Goal: Find specific page/section: Find specific page/section

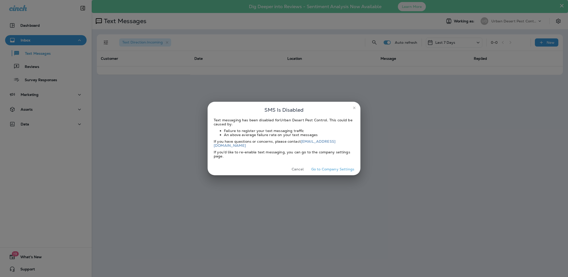
click at [352, 108] on icon "close" at bounding box center [354, 108] width 4 height 4
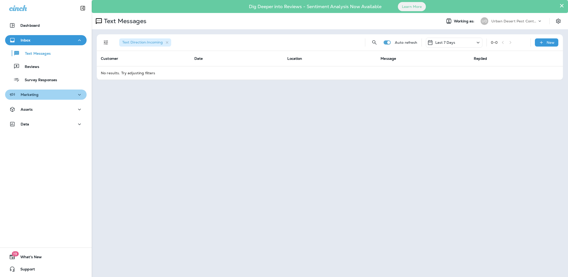
click at [42, 96] on div "Marketing" at bounding box center [45, 95] width 73 height 6
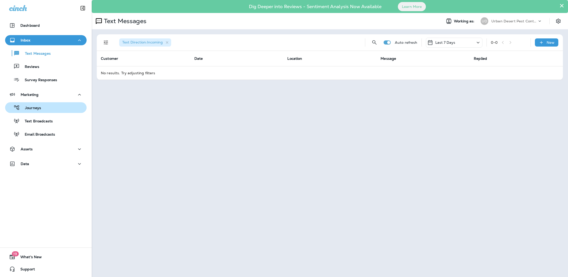
click at [39, 111] on div "Journeys" at bounding box center [24, 108] width 34 height 8
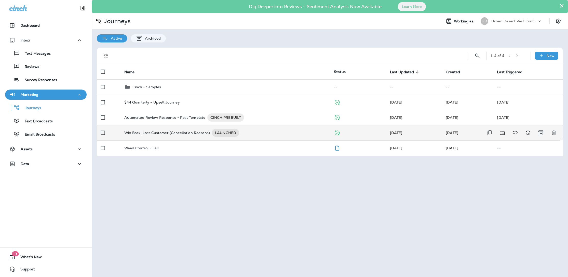
click at [157, 134] on p "Win Back, Lost Customer (Cancellation Reasons)" at bounding box center [167, 133] width 86 height 8
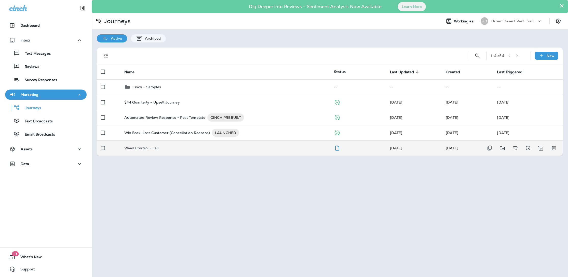
click at [153, 150] on p "Weed Control - Fall" at bounding box center [141, 148] width 35 height 4
